Goal: Task Accomplishment & Management: Manage account settings

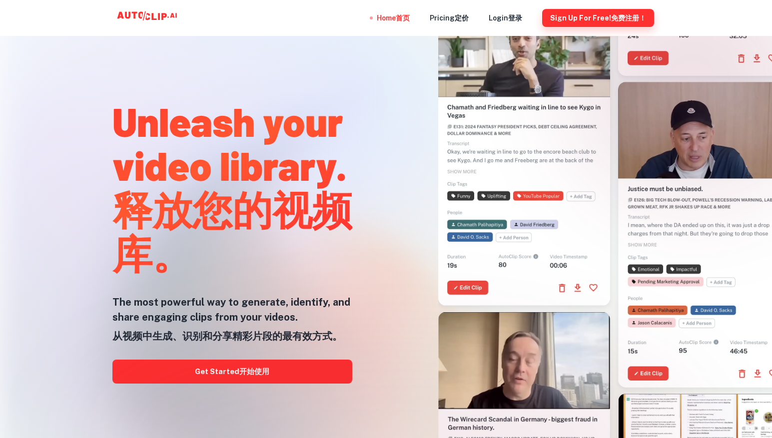
click at [583, 16] on button "Sign Up for free! Sign Up for free! 免费注册！" at bounding box center [598, 18] width 112 height 18
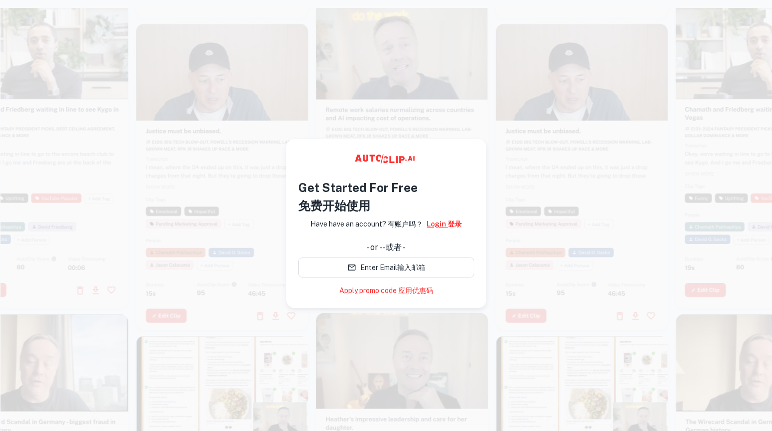
click at [443, 223] on link "Login Login 登录" at bounding box center [444, 223] width 35 height 11
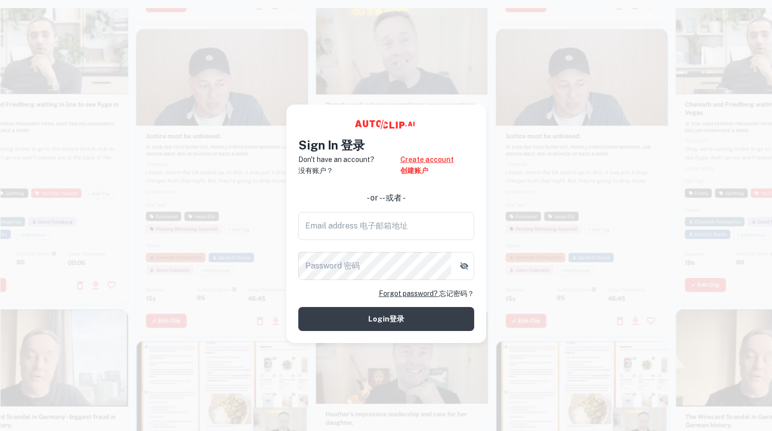
click at [411, 170] on span "创建账户" at bounding box center [414, 170] width 28 height 8
